Goal: Transaction & Acquisition: Purchase product/service

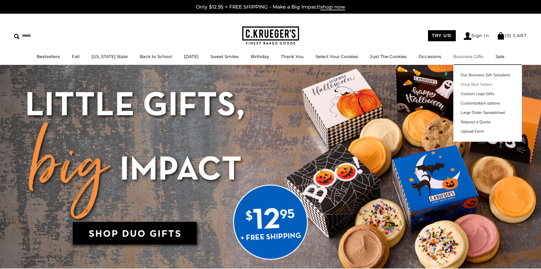
click at [465, 84] on link "Shop Best Sellers" at bounding box center [488, 84] width 68 height 6
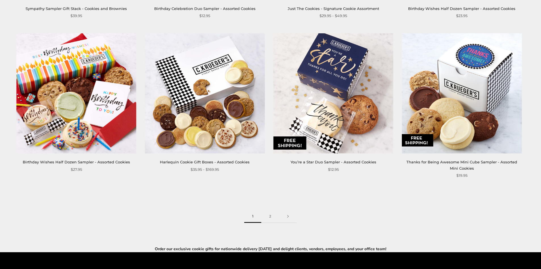
scroll to position [938, 0]
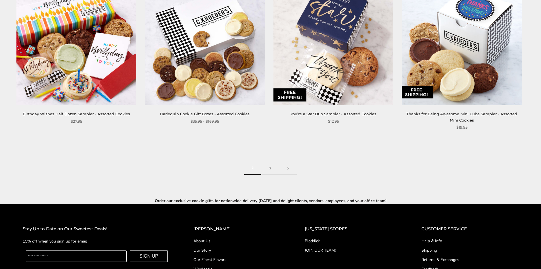
click at [271, 169] on link "2" at bounding box center [270, 168] width 18 height 13
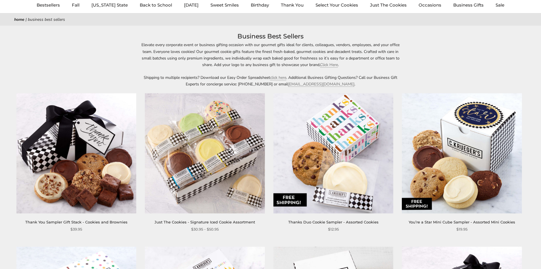
scroll to position [57, 0]
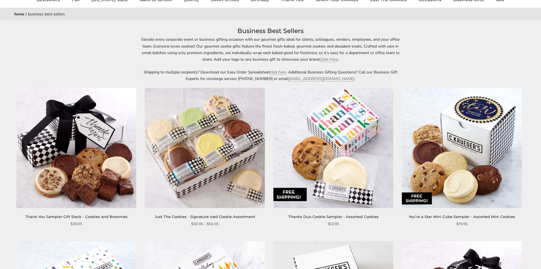
click at [230, 163] on img at bounding box center [205, 148] width 120 height 120
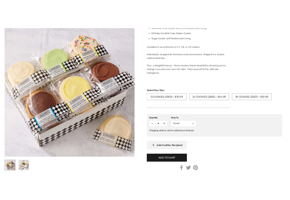
scroll to position [256, 0]
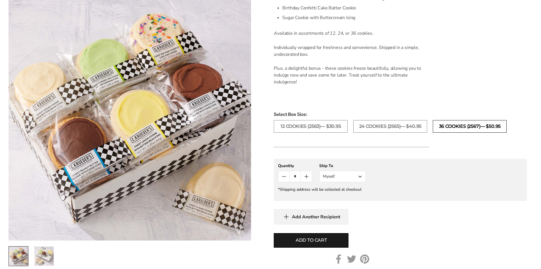
click at [459, 130] on label "36 COOKIES (2567)— $50.95" at bounding box center [470, 126] width 74 height 13
